Goal: Transaction & Acquisition: Book appointment/travel/reservation

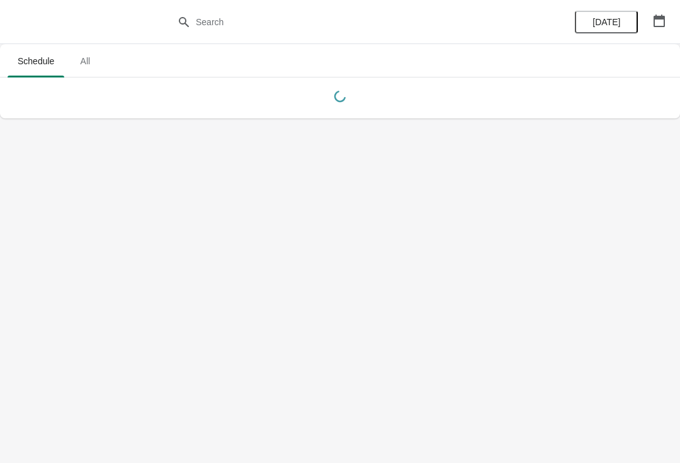
click at [98, 60] on span "All" at bounding box center [85, 61] width 32 height 23
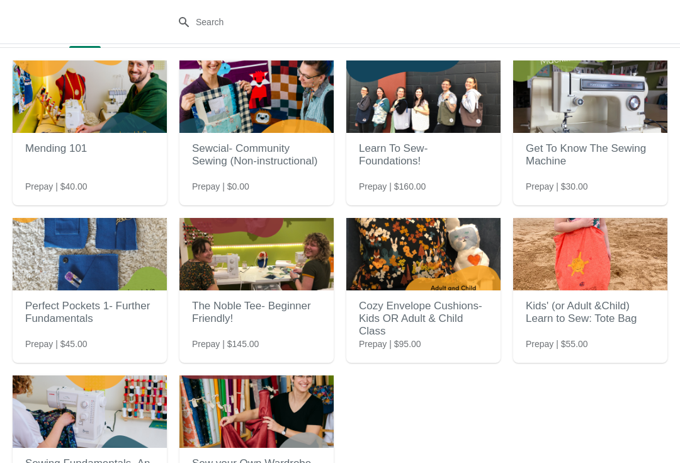
scroll to position [32, 0]
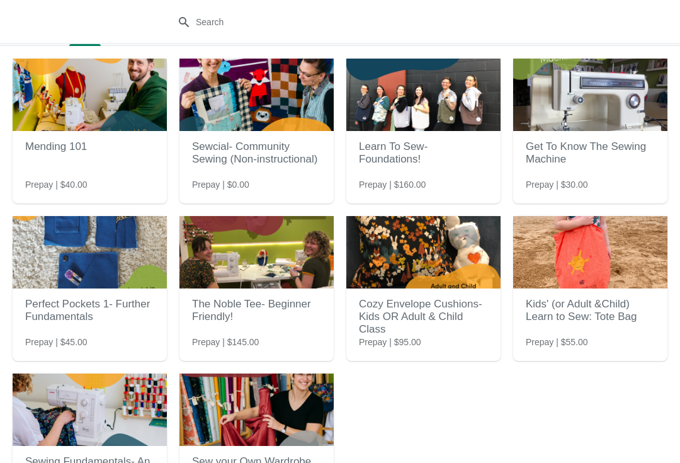
click at [573, 140] on h2 "Get To Know The Sewing Machine" at bounding box center [590, 153] width 129 height 38
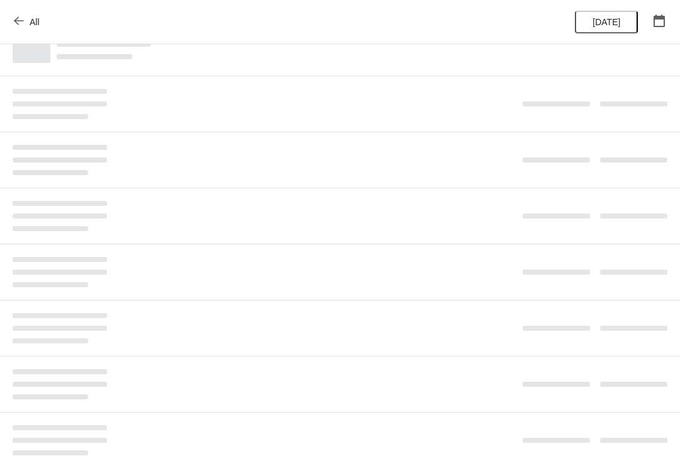
scroll to position [0, 0]
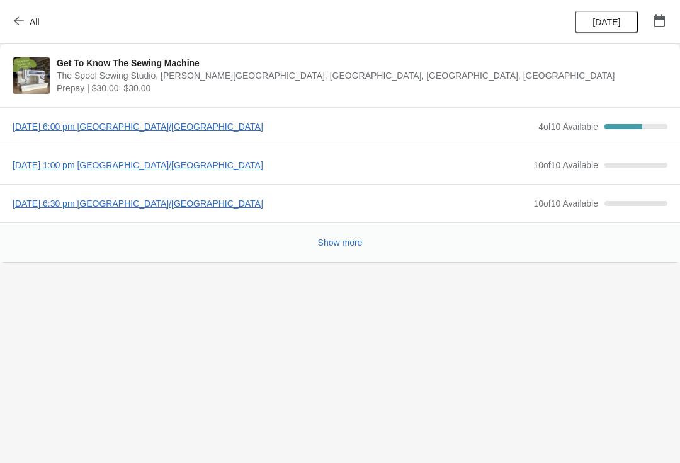
click at [232, 131] on span "Tuesday, September 23, 2025 | 6:00 pm America/Vancouver" at bounding box center [273, 126] width 520 height 13
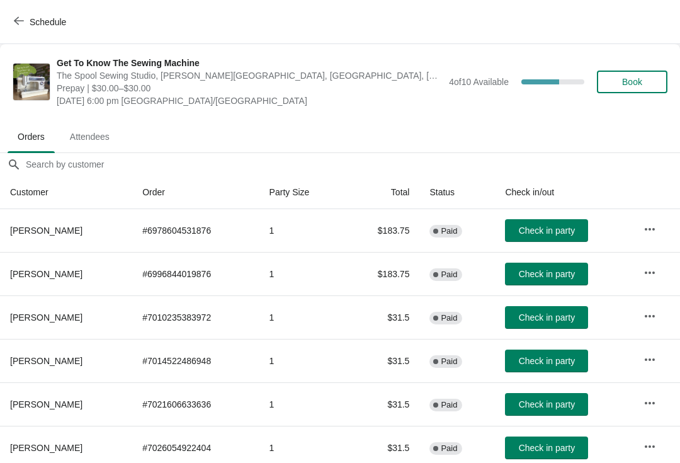
click at [635, 78] on span "Book" at bounding box center [632, 82] width 20 height 10
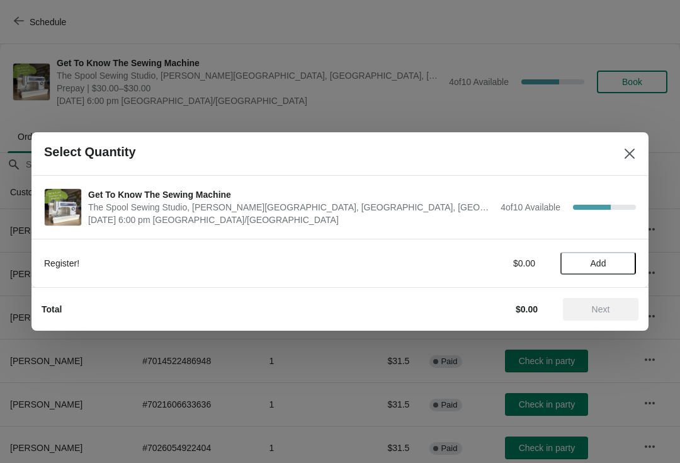
click at [607, 266] on span "Add" at bounding box center [599, 263] width 16 height 10
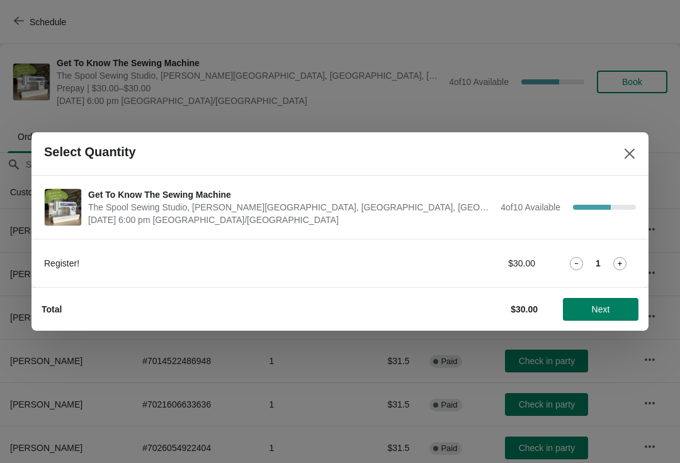
click at [600, 307] on span "Next" at bounding box center [601, 309] width 18 height 10
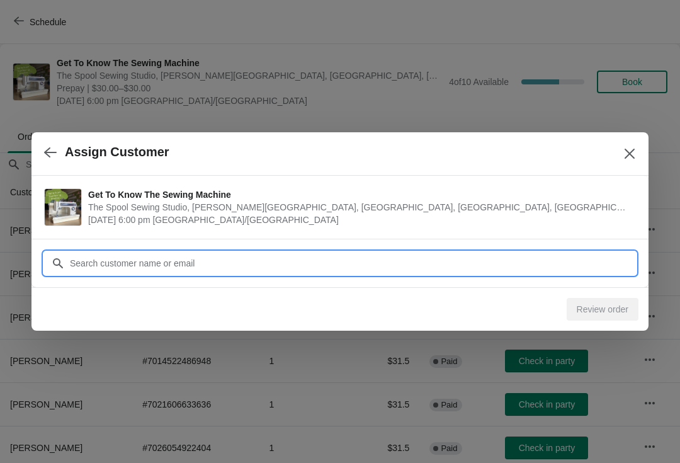
click at [542, 263] on input "Customer" at bounding box center [352, 263] width 567 height 23
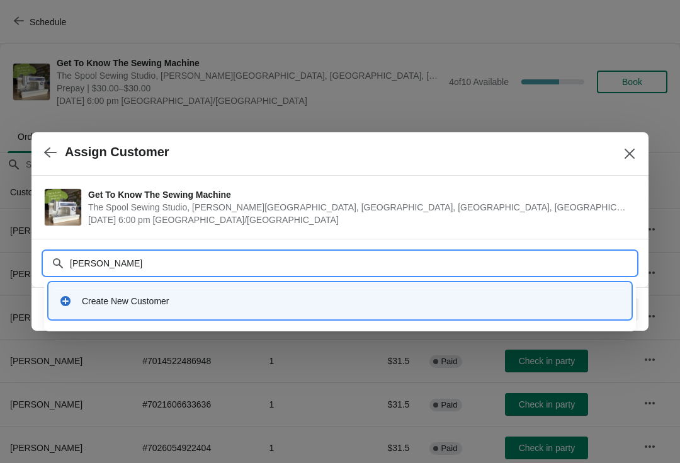
type input "Leah gies"
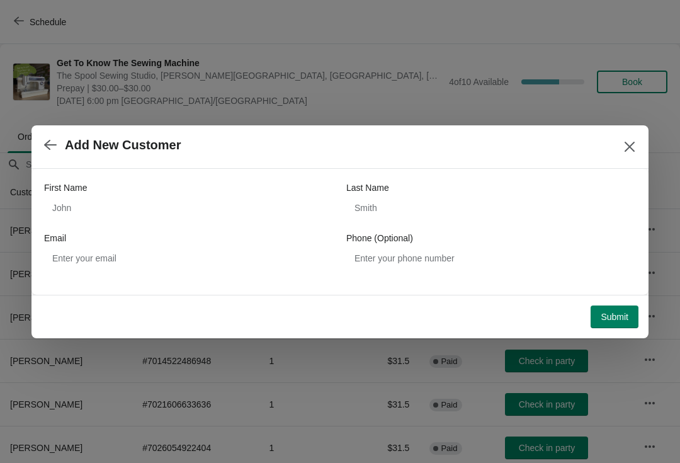
click at [619, 151] on button "Close" at bounding box center [630, 146] width 23 height 23
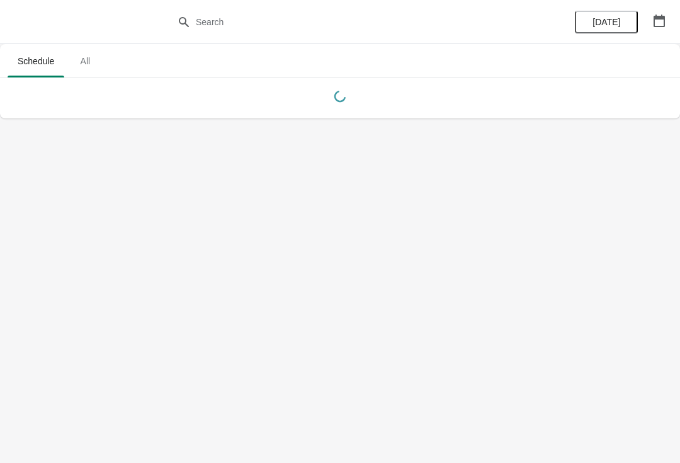
click at [93, 72] on span "All" at bounding box center [85, 61] width 32 height 23
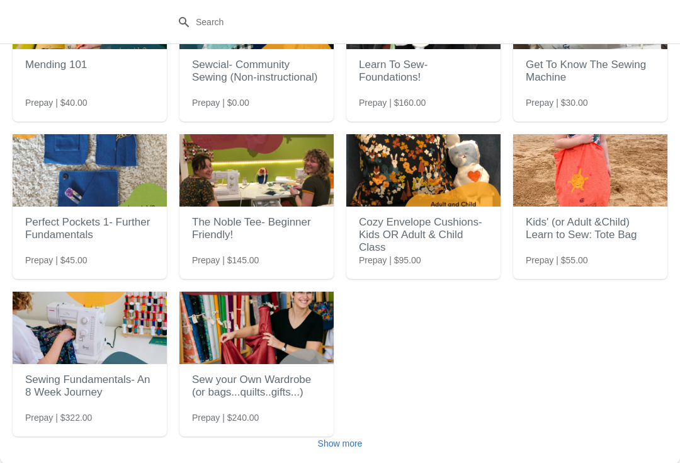
scroll to position [113, 0]
click at [352, 450] on button "Show more" at bounding box center [340, 443] width 55 height 23
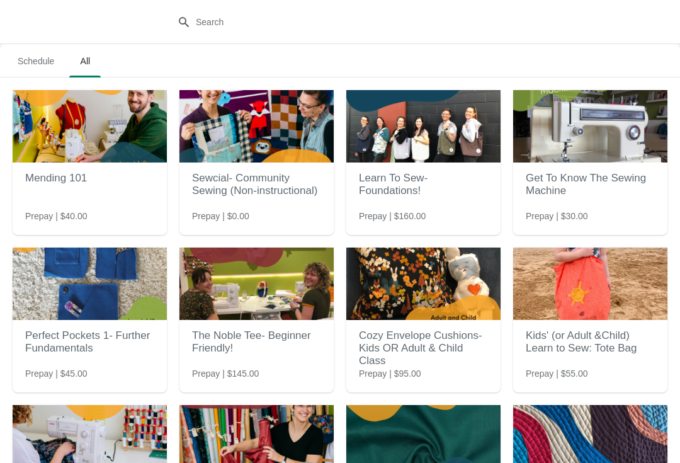
scroll to position [0, 0]
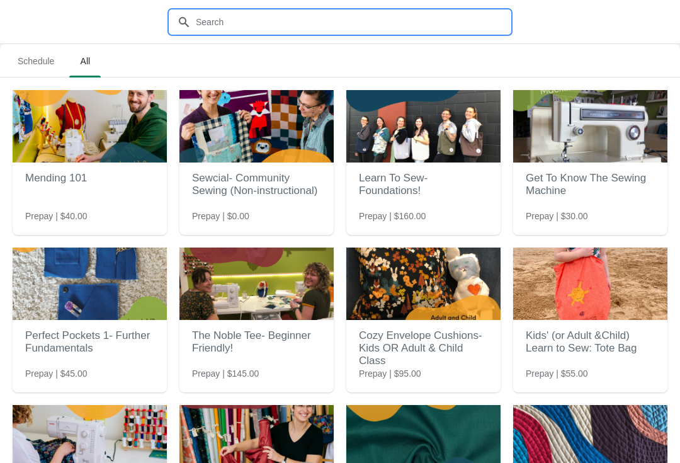
click at [357, 11] on input "text" at bounding box center [352, 22] width 315 height 23
type input "Embro"
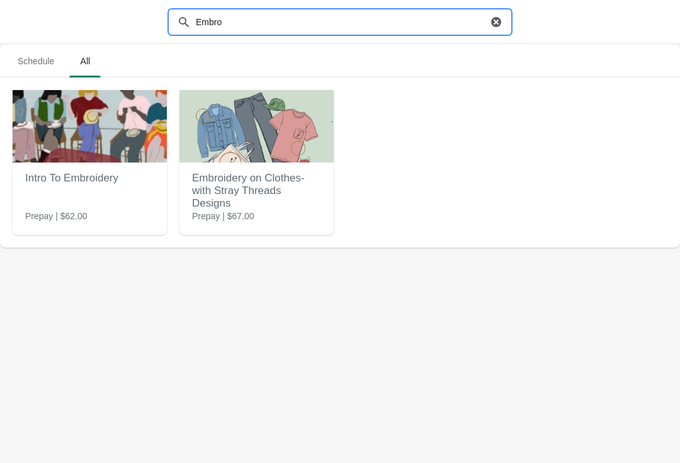
click at [95, 147] on img at bounding box center [90, 126] width 154 height 72
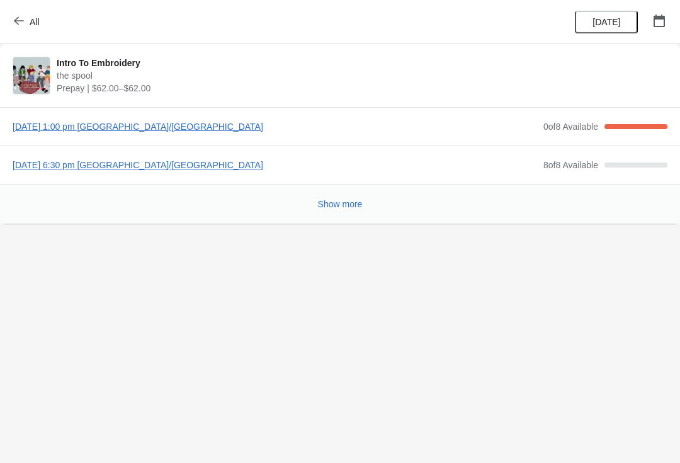
click at [222, 129] on span "[DATE] 1:00 pm [GEOGRAPHIC_DATA]/[GEOGRAPHIC_DATA]" at bounding box center [275, 126] width 525 height 13
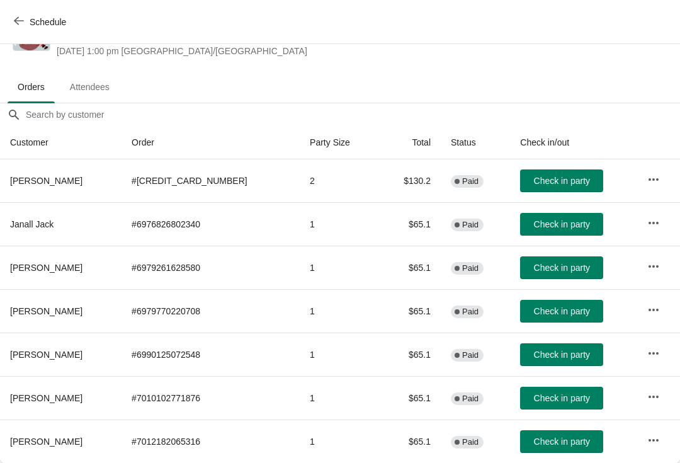
scroll to position [50, 0]
click at [565, 357] on span "Check in party" at bounding box center [562, 355] width 56 height 10
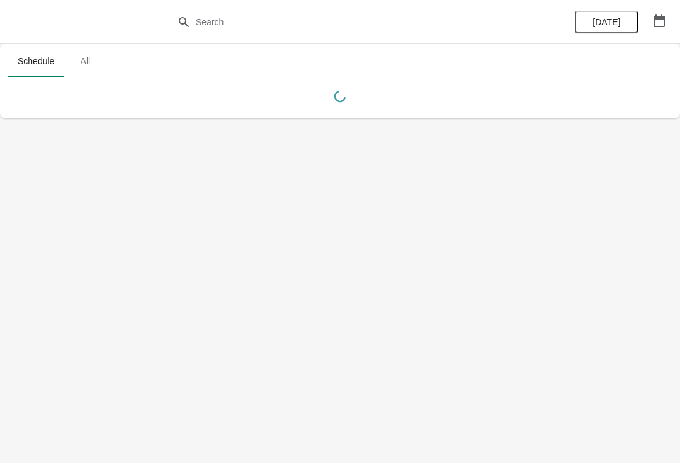
click at [92, 68] on span "All" at bounding box center [85, 61] width 32 height 23
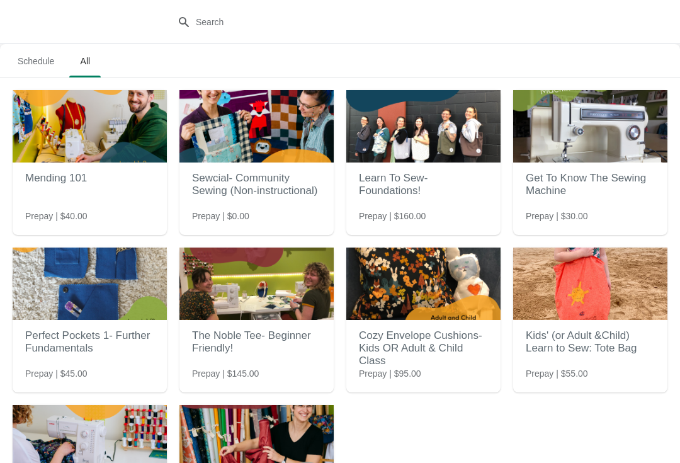
click at [623, 197] on h2 "Get To Know The Sewing Machine" at bounding box center [590, 185] width 129 height 38
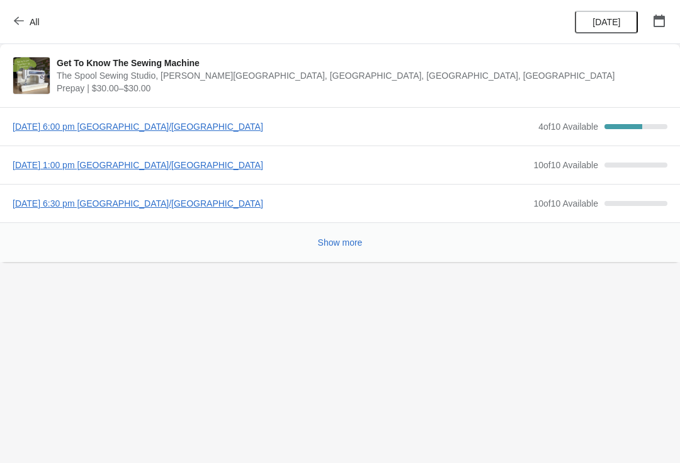
click at [222, 125] on span "Tuesday, September 23, 2025 | 6:00 pm America/Vancouver" at bounding box center [273, 126] width 520 height 13
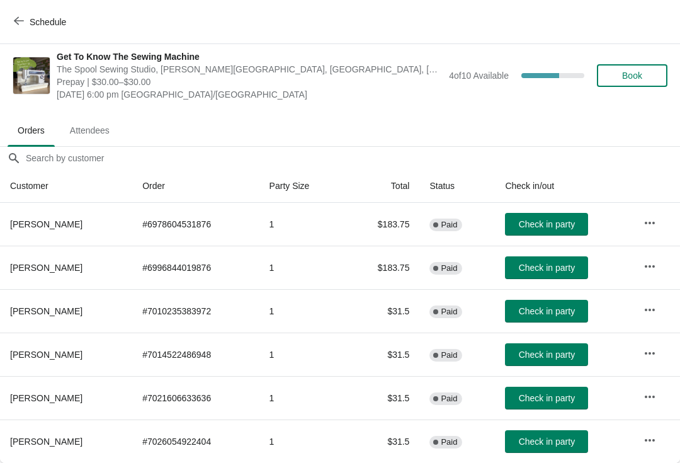
scroll to position [6, 0]
click at [637, 77] on span "Book" at bounding box center [632, 76] width 20 height 10
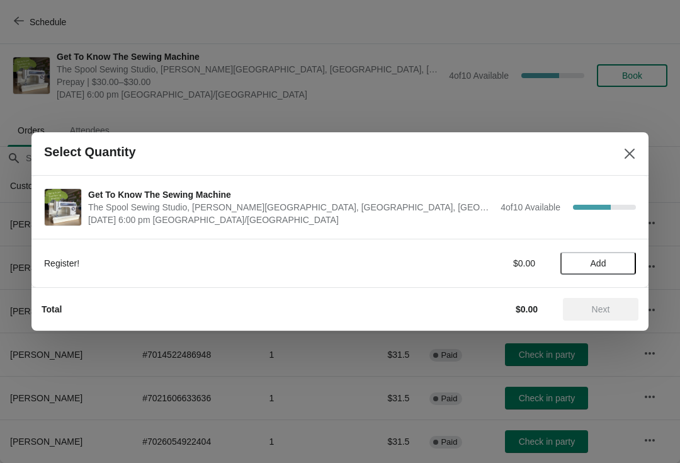
click at [616, 262] on span "Add" at bounding box center [598, 263] width 53 height 10
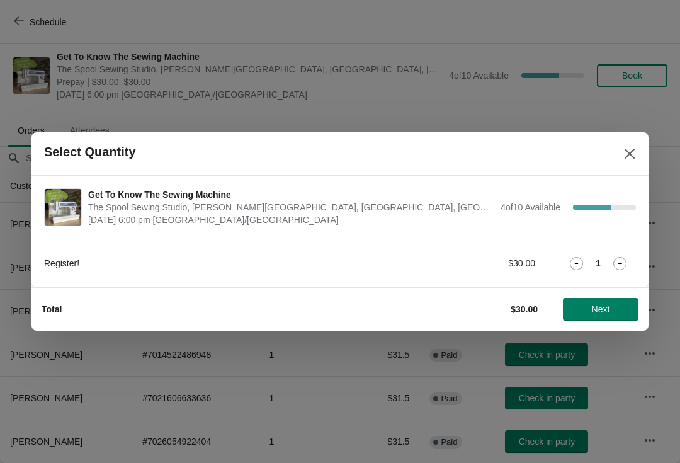
click at [604, 311] on span "Next" at bounding box center [601, 309] width 18 height 10
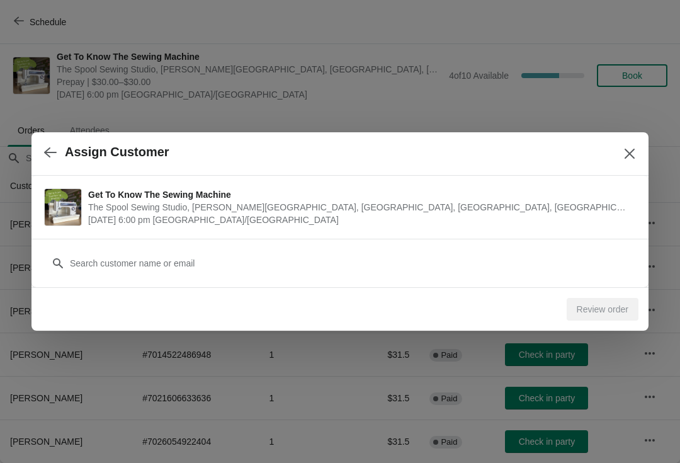
click at [608, 311] on div "Review order" at bounding box center [603, 309] width 72 height 23
click at [601, 312] on div "Review order" at bounding box center [603, 309] width 72 height 23
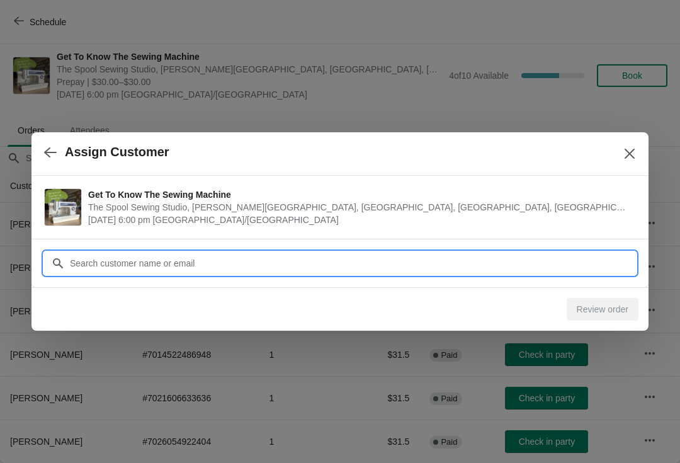
click at [579, 263] on input "Customer" at bounding box center [352, 263] width 567 height 23
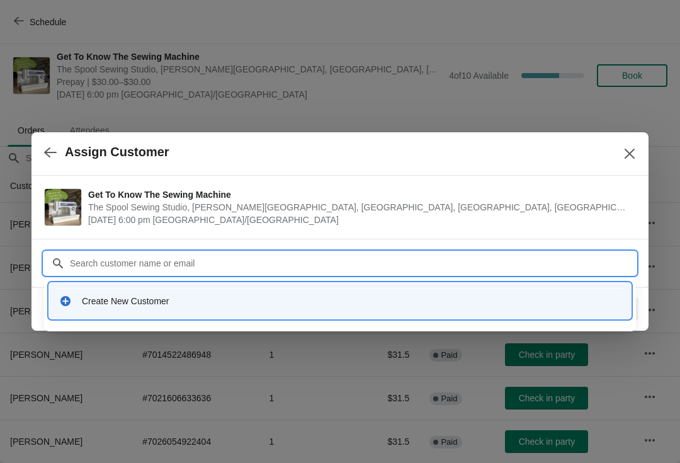
click at [224, 301] on div "Create New Customer" at bounding box center [351, 301] width 539 height 13
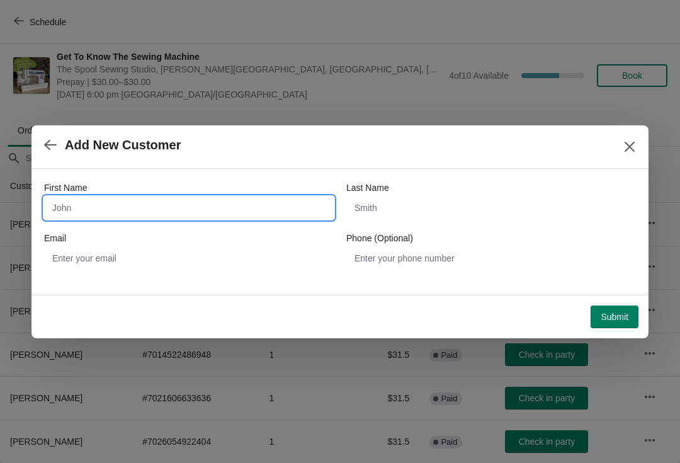
click at [235, 198] on input "First Name" at bounding box center [189, 208] width 290 height 23
type input "Leah"
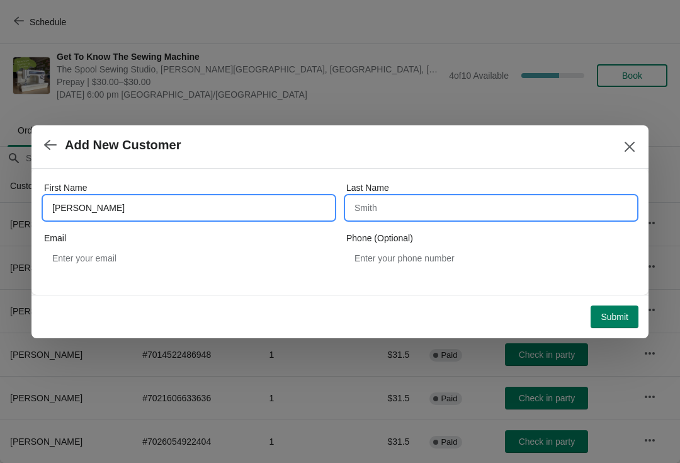
click at [402, 210] on input "Last Name" at bounding box center [492, 208] width 290 height 23
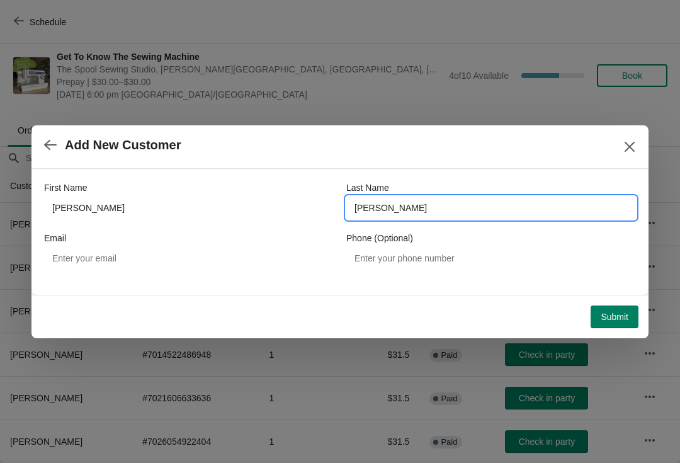
type input "Gies"
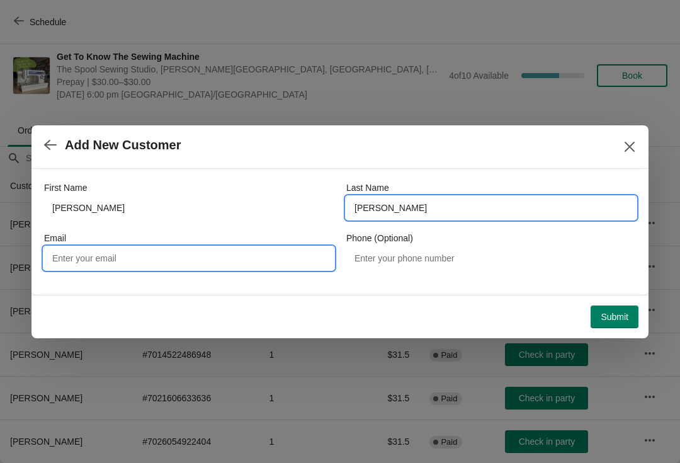
click at [158, 253] on input "Email" at bounding box center [189, 258] width 290 height 23
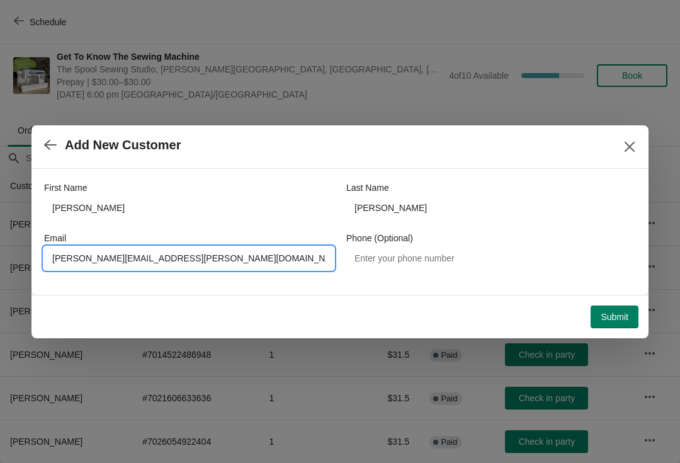
type input "Leah.gies@gmail.com"
click at [617, 312] on span "Submit" at bounding box center [615, 317] width 28 height 10
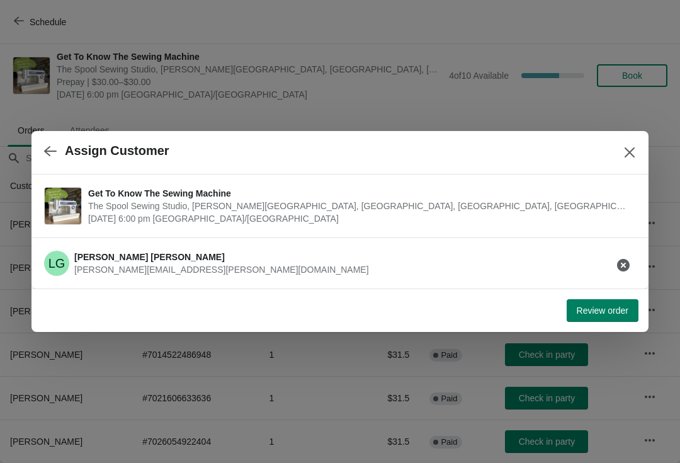
click at [608, 311] on span "Review order" at bounding box center [603, 311] width 52 height 10
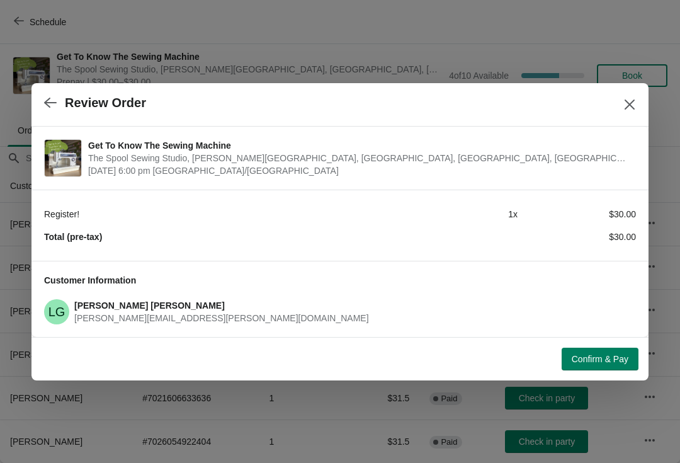
click at [609, 357] on span "Confirm & Pay" at bounding box center [600, 359] width 57 height 10
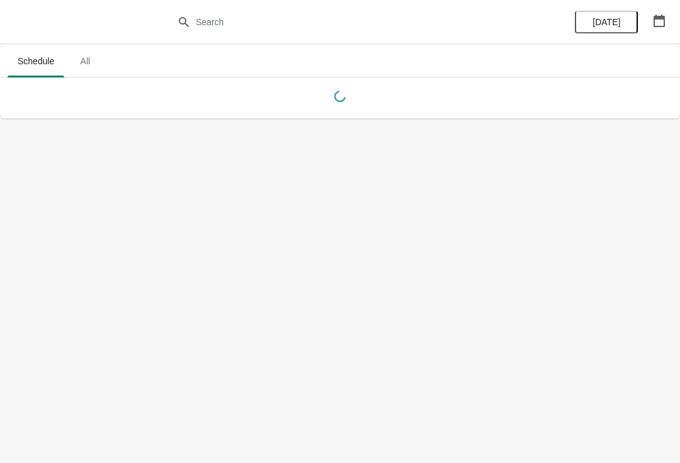
click at [86, 60] on span "All" at bounding box center [85, 61] width 32 height 23
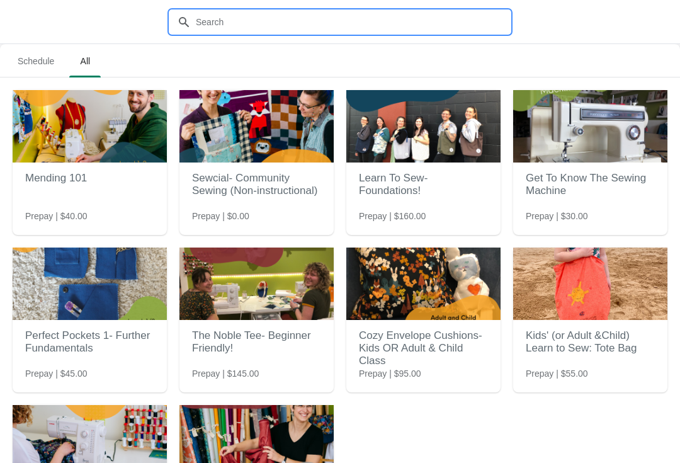
click at [426, 27] on input "text" at bounding box center [352, 22] width 315 height 23
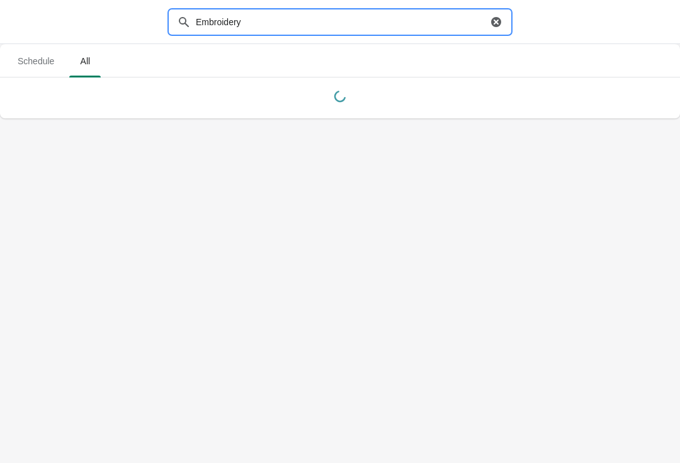
type input "Embroidery"
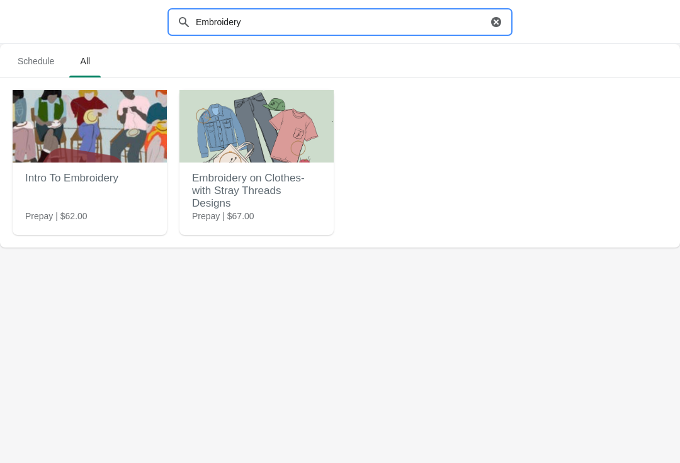
click at [108, 156] on img at bounding box center [90, 126] width 154 height 72
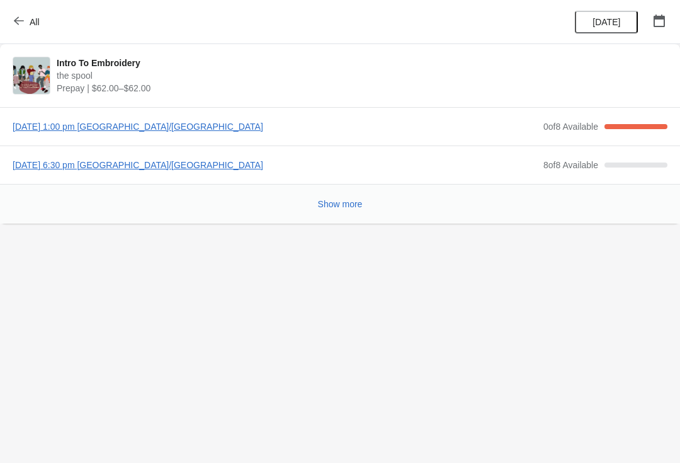
click at [225, 125] on span "[DATE] 1:00 pm [GEOGRAPHIC_DATA]/[GEOGRAPHIC_DATA]" at bounding box center [275, 126] width 525 height 13
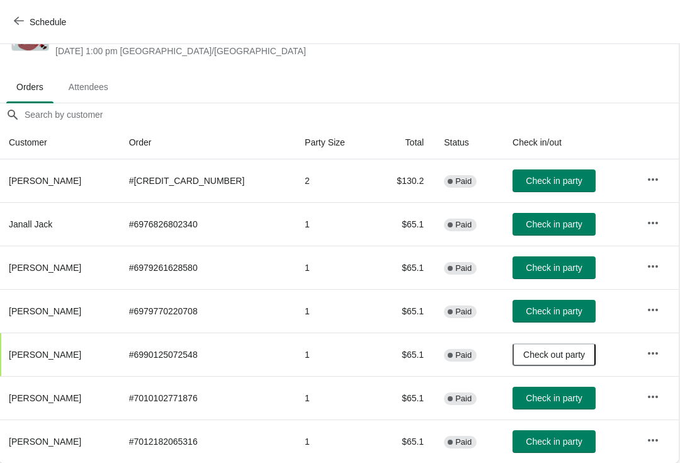
scroll to position [50, 1]
click at [536, 263] on span "Check in party" at bounding box center [555, 268] width 56 height 10
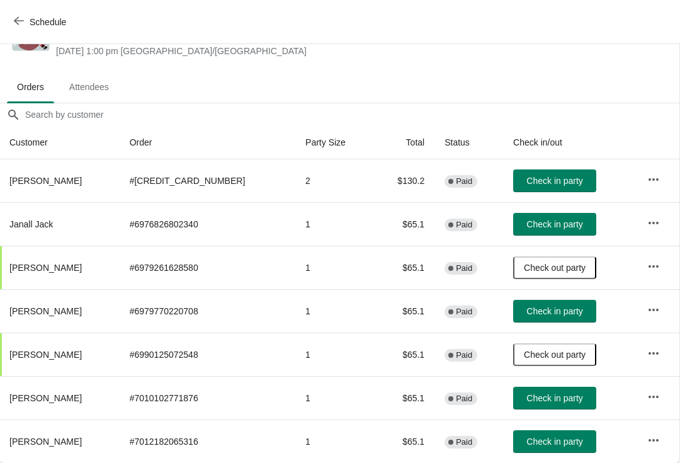
click at [553, 310] on span "Check in party" at bounding box center [555, 311] width 56 height 10
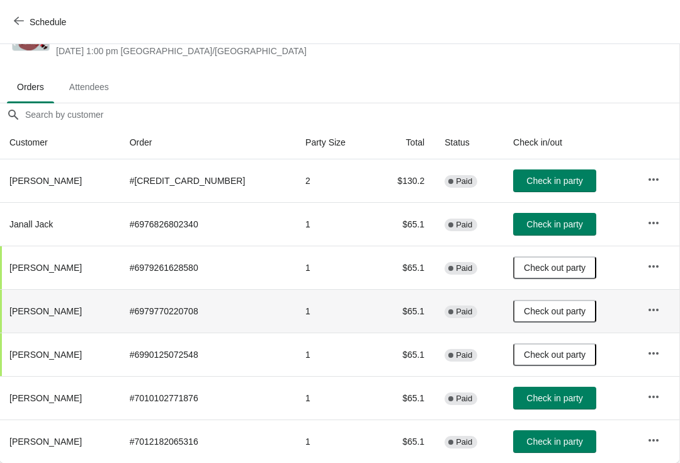
click at [554, 441] on span "Check in party" at bounding box center [555, 442] width 56 height 10
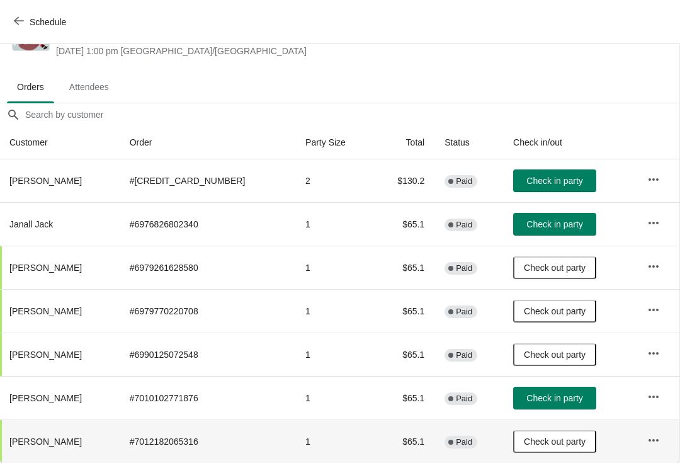
click at [532, 224] on span "Check in party" at bounding box center [555, 224] width 56 height 10
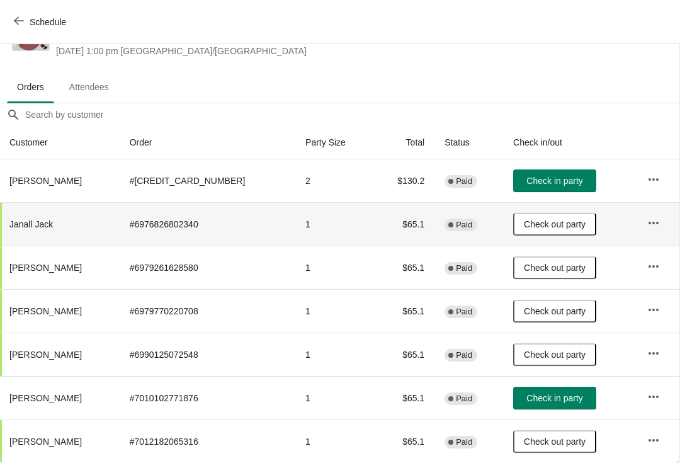
click at [542, 183] on span "Check in party" at bounding box center [555, 181] width 56 height 10
